Goal: Transaction & Acquisition: Purchase product/service

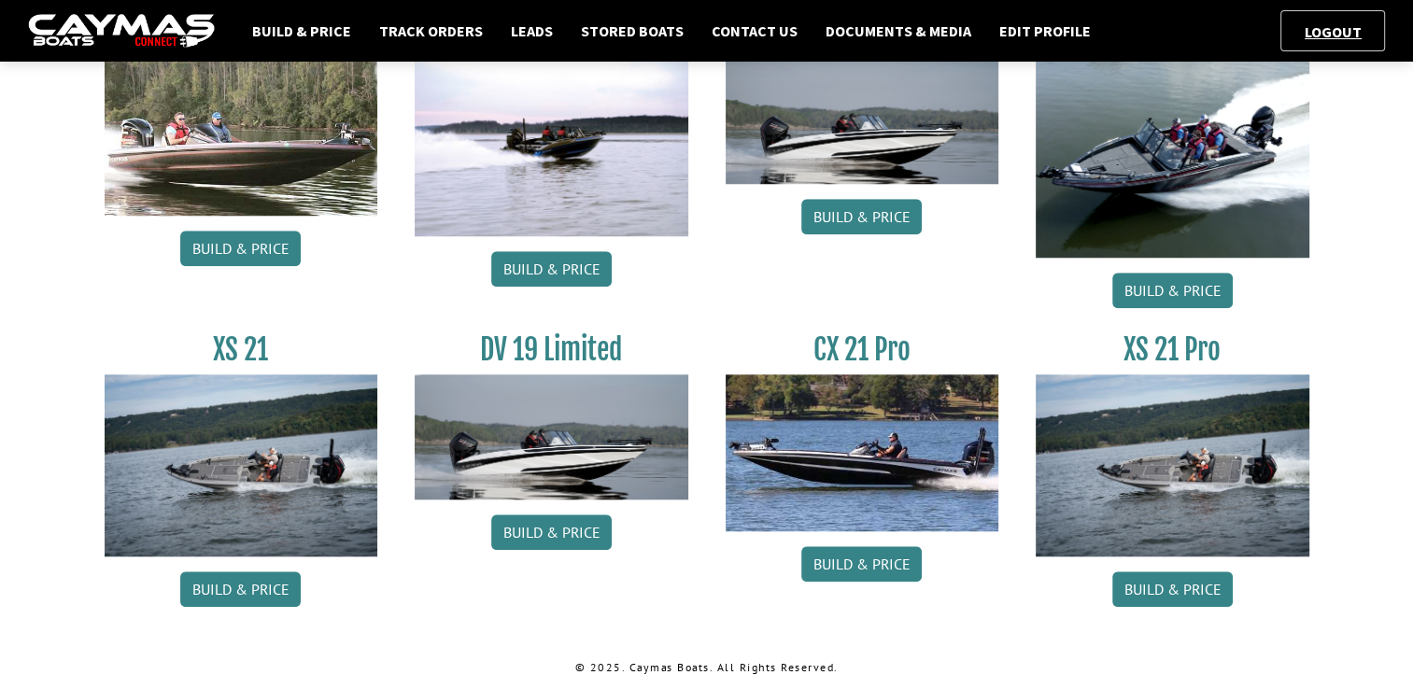
scroll to position [1572, 0]
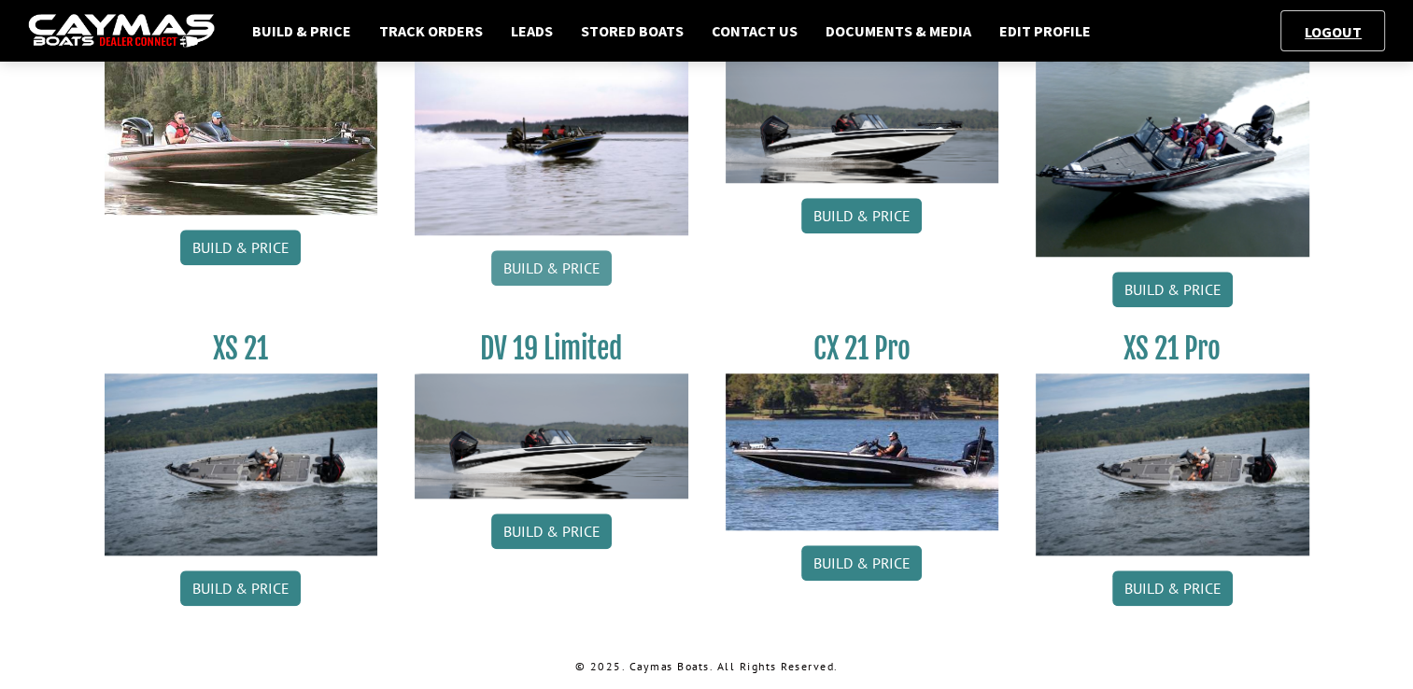
click at [515, 265] on link "Build & Price" at bounding box center [551, 267] width 120 height 35
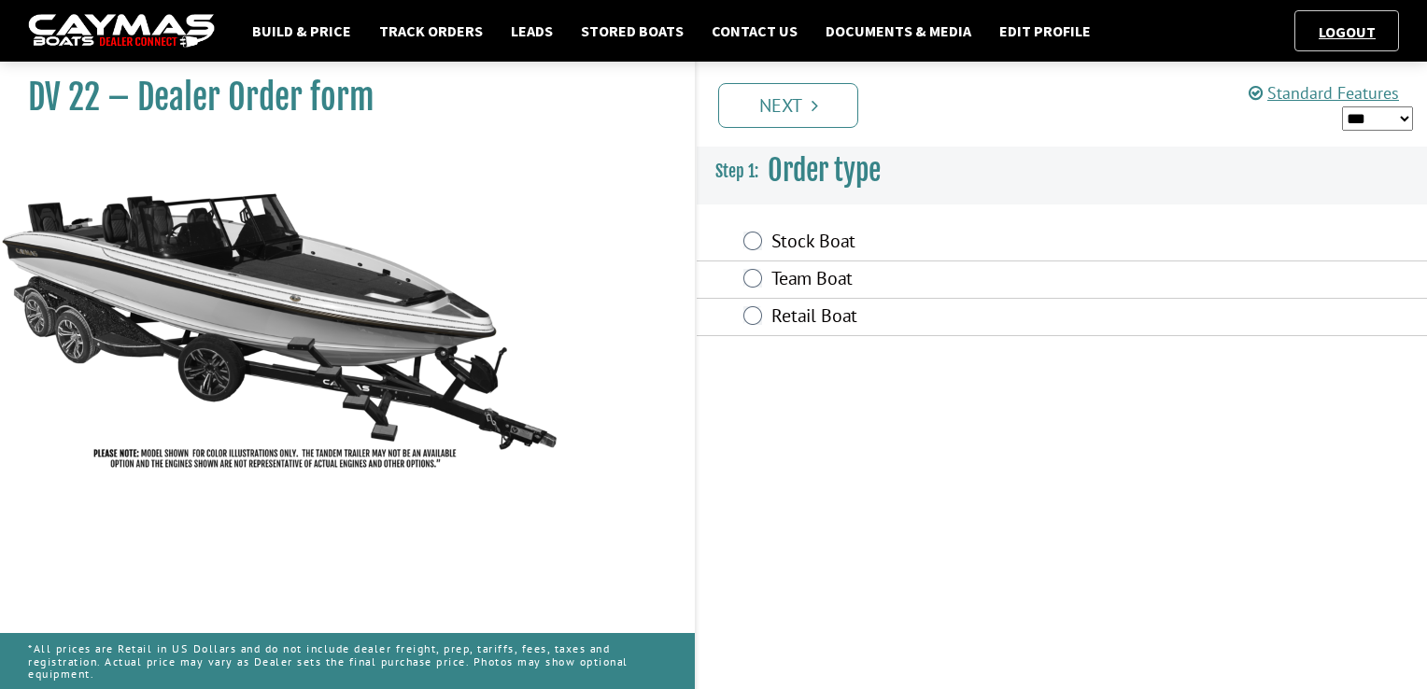
click at [804, 247] on label "Stock Boat" at bounding box center [967, 243] width 393 height 27
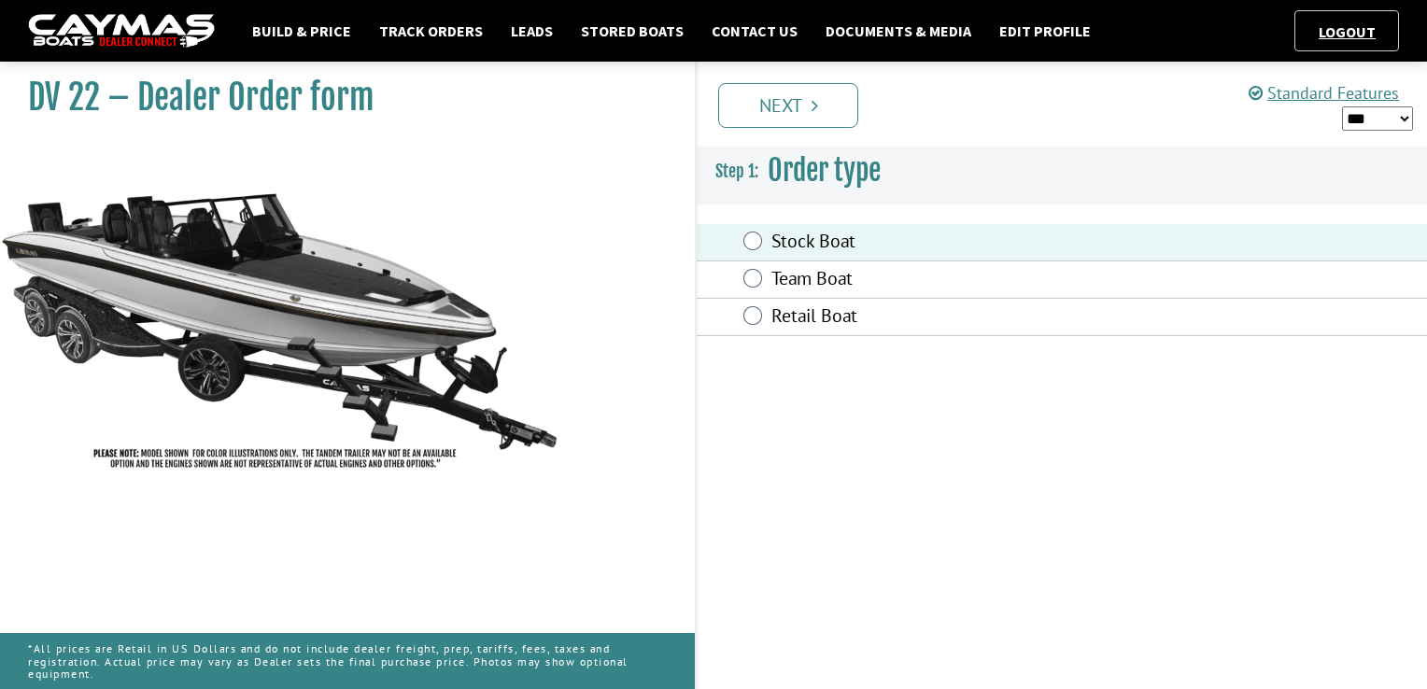
click at [792, 124] on link "Next" at bounding box center [788, 105] width 140 height 45
